Goal: Find specific page/section: Find specific page/section

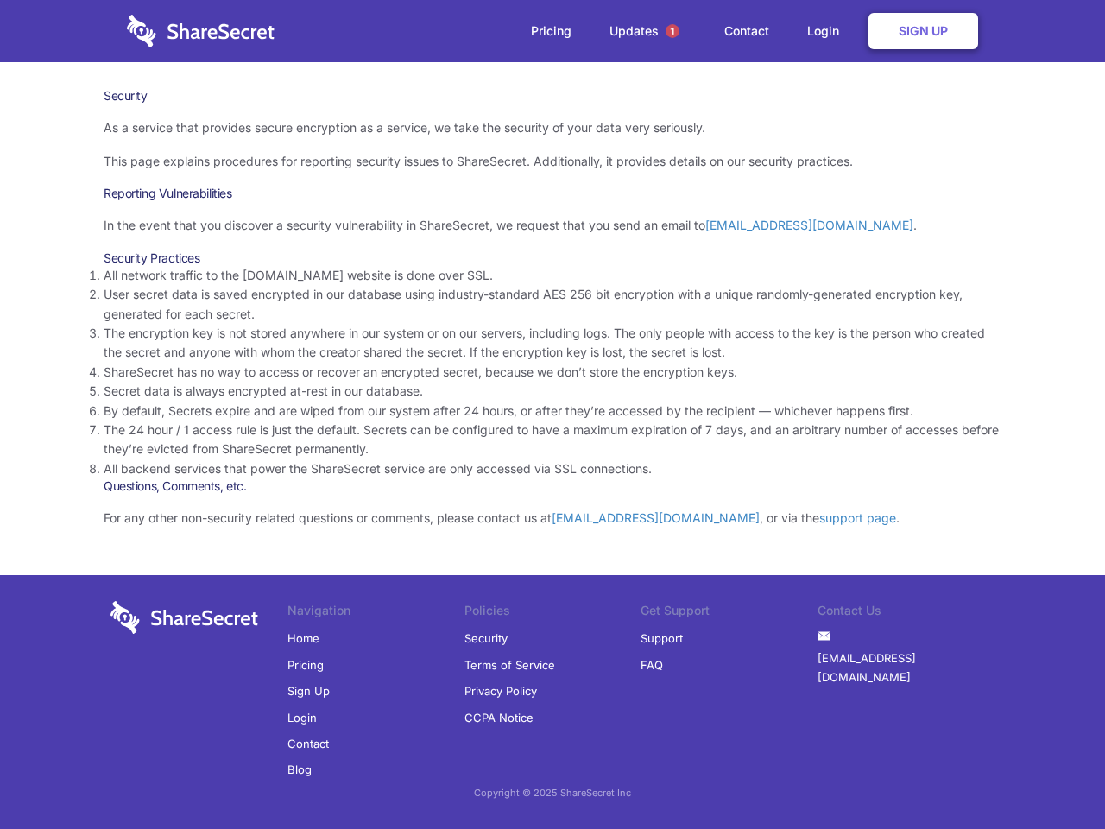
click at [553, 414] on li "By default, Secrets expire and are wiped from our system after 24 hours, or aft…" at bounding box center [553, 410] width 898 height 19
click at [673, 31] on span "1" at bounding box center [673, 31] width 14 height 14
